Goal: Task Accomplishment & Management: Manage account settings

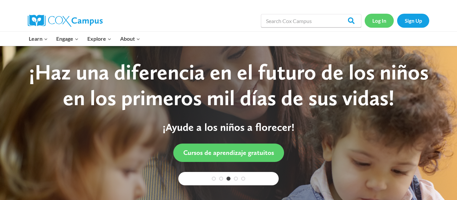
click at [383, 21] on link "Log In" at bounding box center [379, 21] width 29 height 14
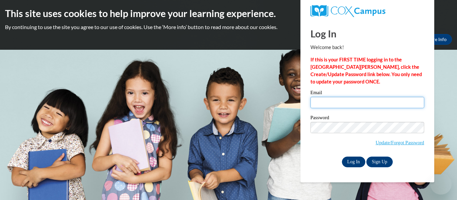
type input "Isabella.mcfann26@buckeyehillscc.net"
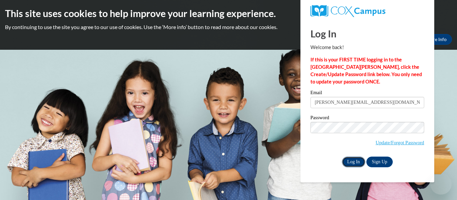
click at [352, 162] on input "Log In" at bounding box center [353, 162] width 23 height 11
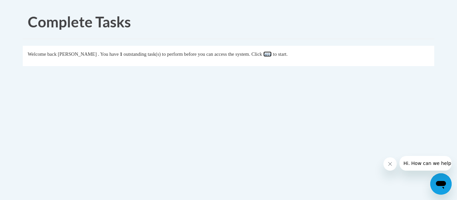
click at [272, 57] on link "here" at bounding box center [267, 54] width 8 height 5
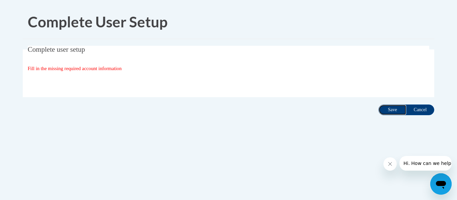
click at [400, 110] on input "Save" at bounding box center [392, 110] width 28 height 11
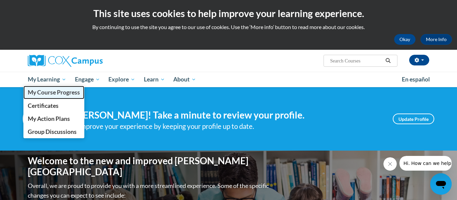
click at [39, 89] on span "My Course Progress" at bounding box center [54, 92] width 52 height 7
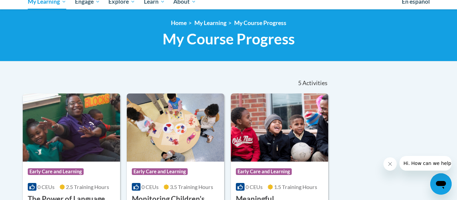
scroll to position [74, 0]
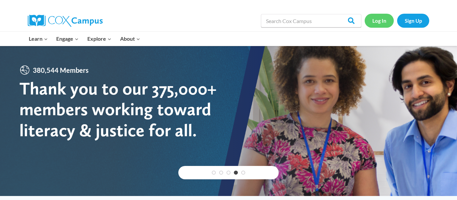
click at [373, 26] on link "Log In" at bounding box center [379, 21] width 29 height 14
